Goal: Entertainment & Leisure: Browse casually

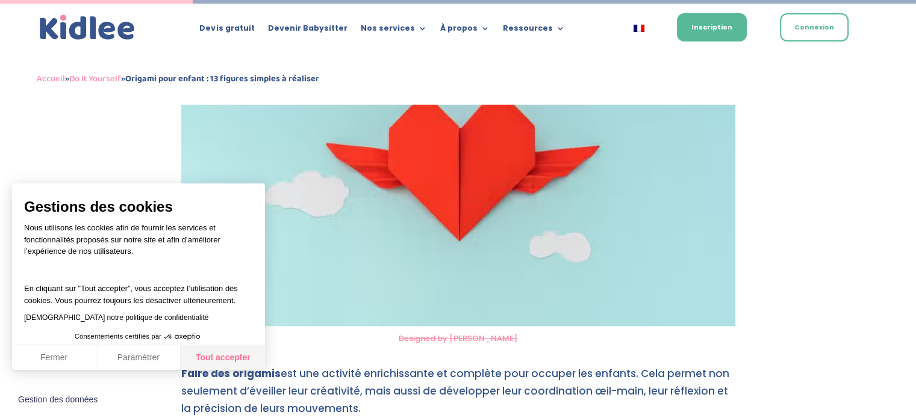
click at [219, 359] on button "Tout accepter" at bounding box center [223, 358] width 84 height 25
checkbox input "true"
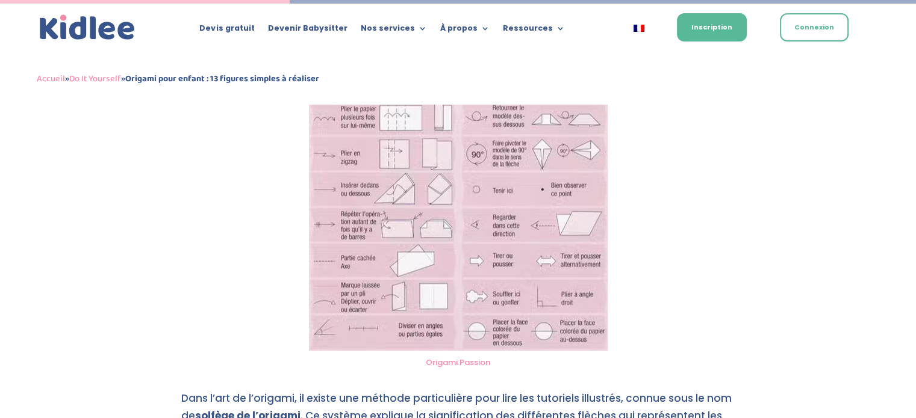
scroll to position [1703, 0]
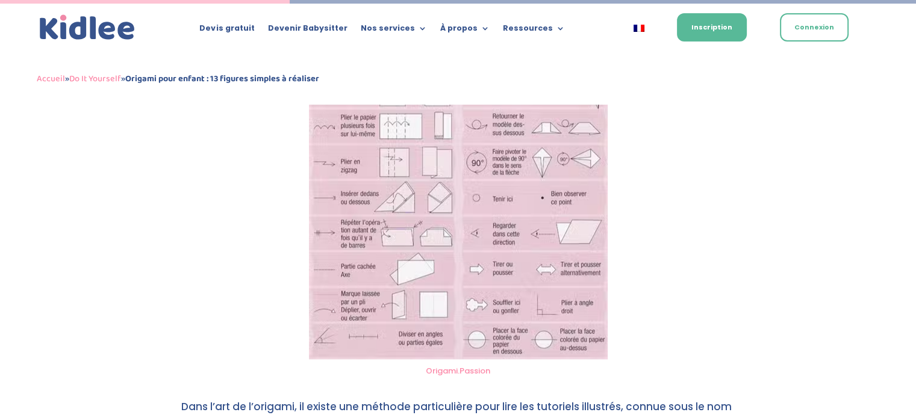
click at [473, 258] on img at bounding box center [458, 162] width 299 height 396
click at [445, 371] on link "Origami.Passion" at bounding box center [458, 370] width 64 height 11
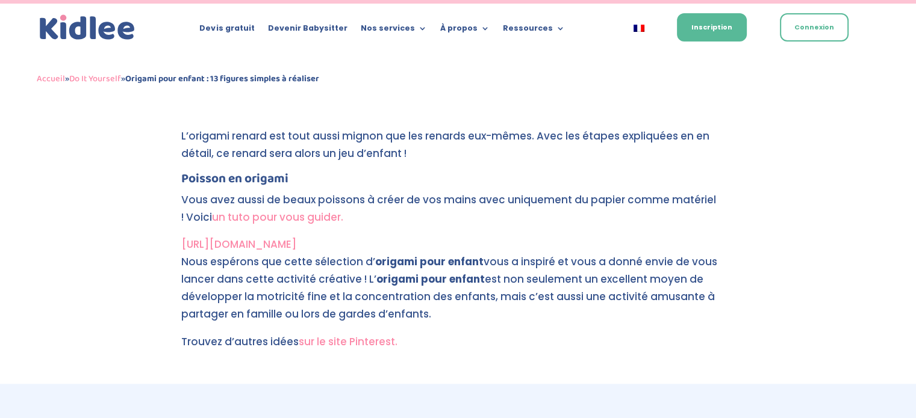
scroll to position [5735, 0]
